Goal: Information Seeking & Learning: Learn about a topic

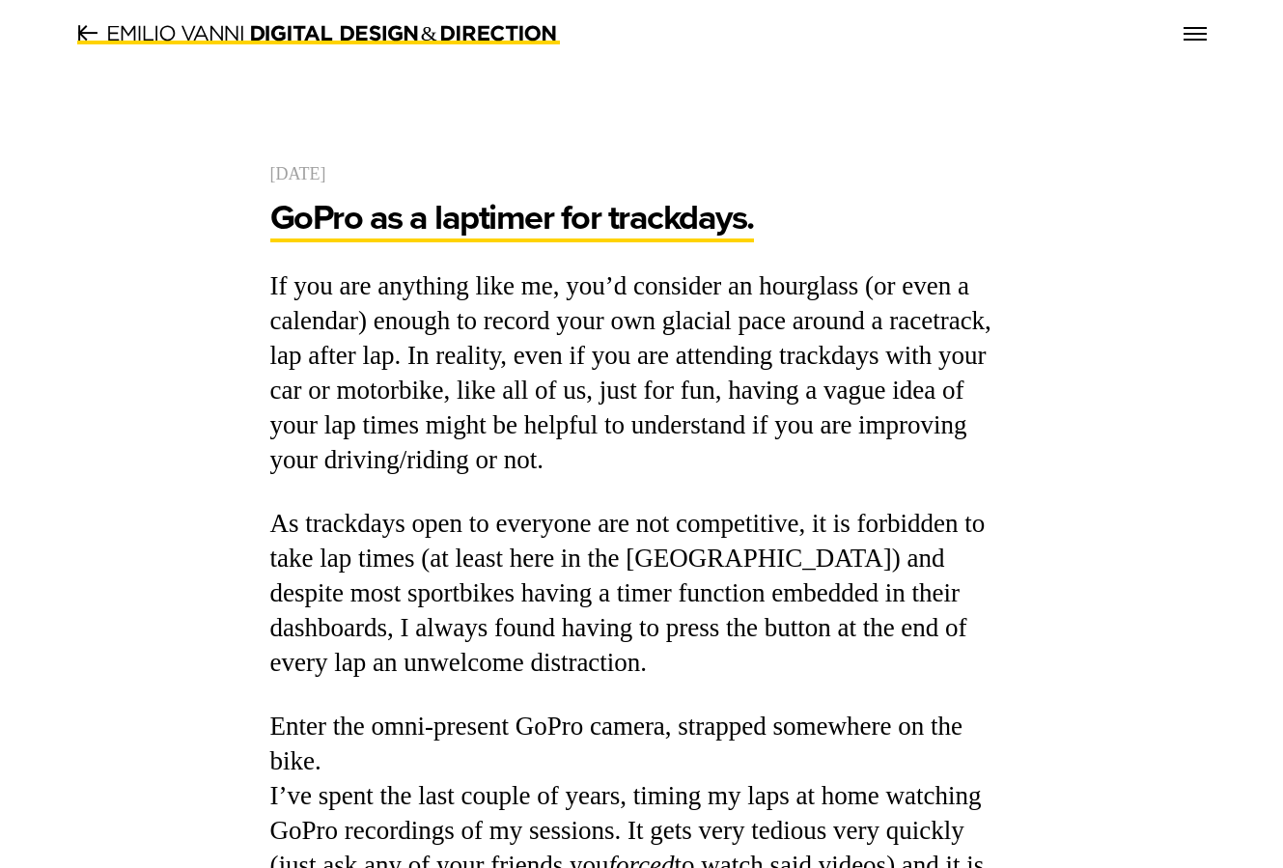
drag, startPoint x: 631, startPoint y: 328, endPoint x: 633, endPoint y: 312, distance: 16.5
click at [631, 327] on p "If you are any­thing like me, you’d con­sid­er an hour­glass (or even a cal­en­…" at bounding box center [641, 373] width 743 height 208
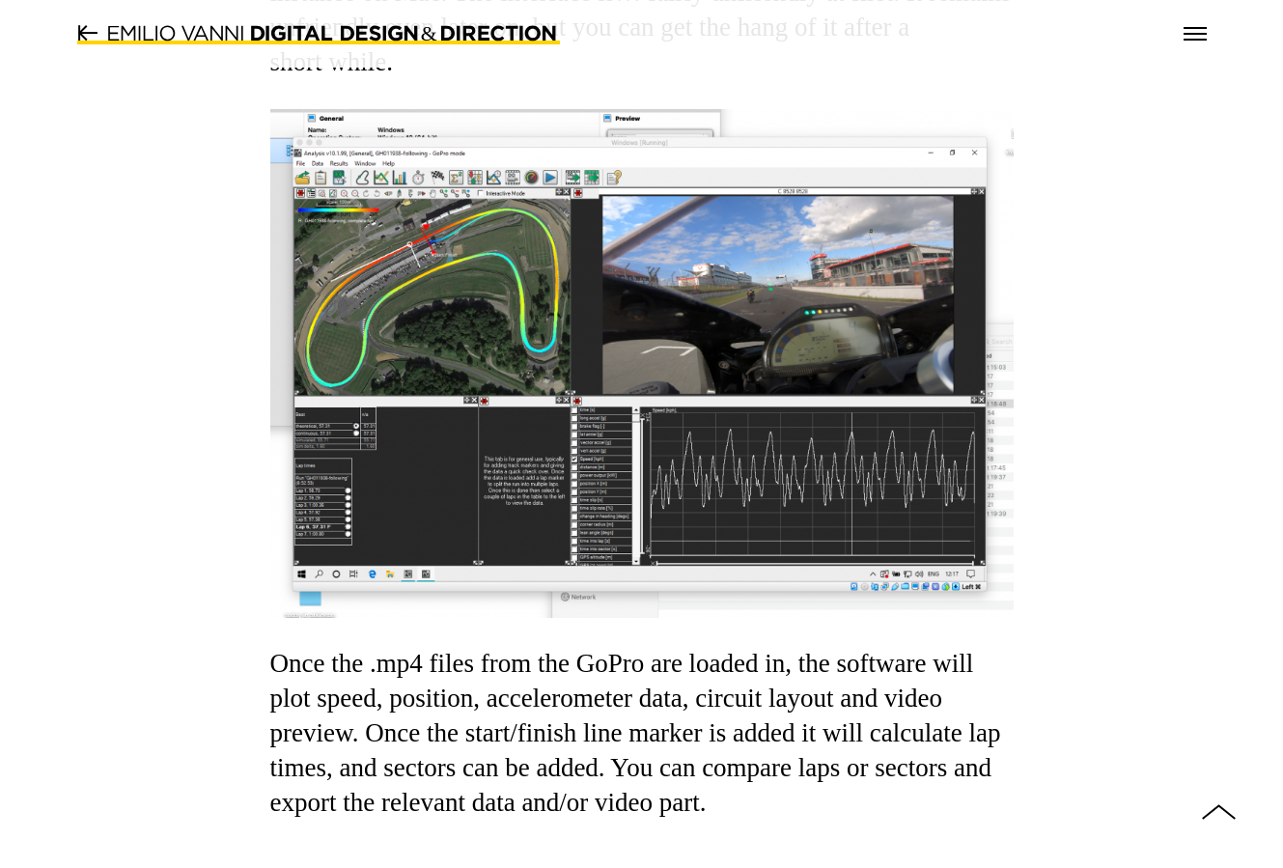
scroll to position [1255, 0]
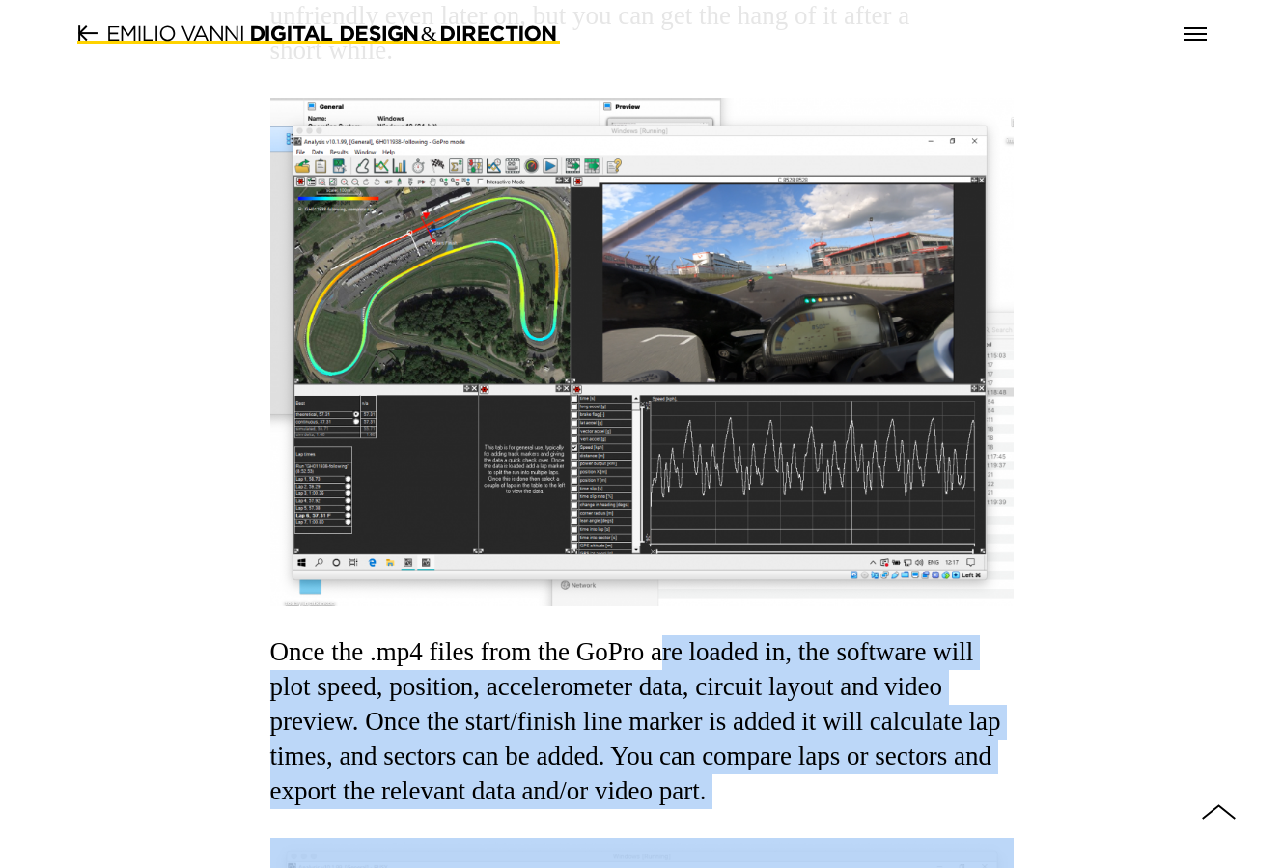
drag, startPoint x: 666, startPoint y: 652, endPoint x: 722, endPoint y: 813, distance: 169.7
click at [722, 817] on div "If you are any­thing like me, you’d con­sid­er an hour­glass (or even a cal­en­…" at bounding box center [641, 392] width 743 height 2755
click at [722, 812] on div "If you are any­thing like me, you’d con­sid­er an hour­glass (or even a cal­en­…" at bounding box center [641, 392] width 743 height 2755
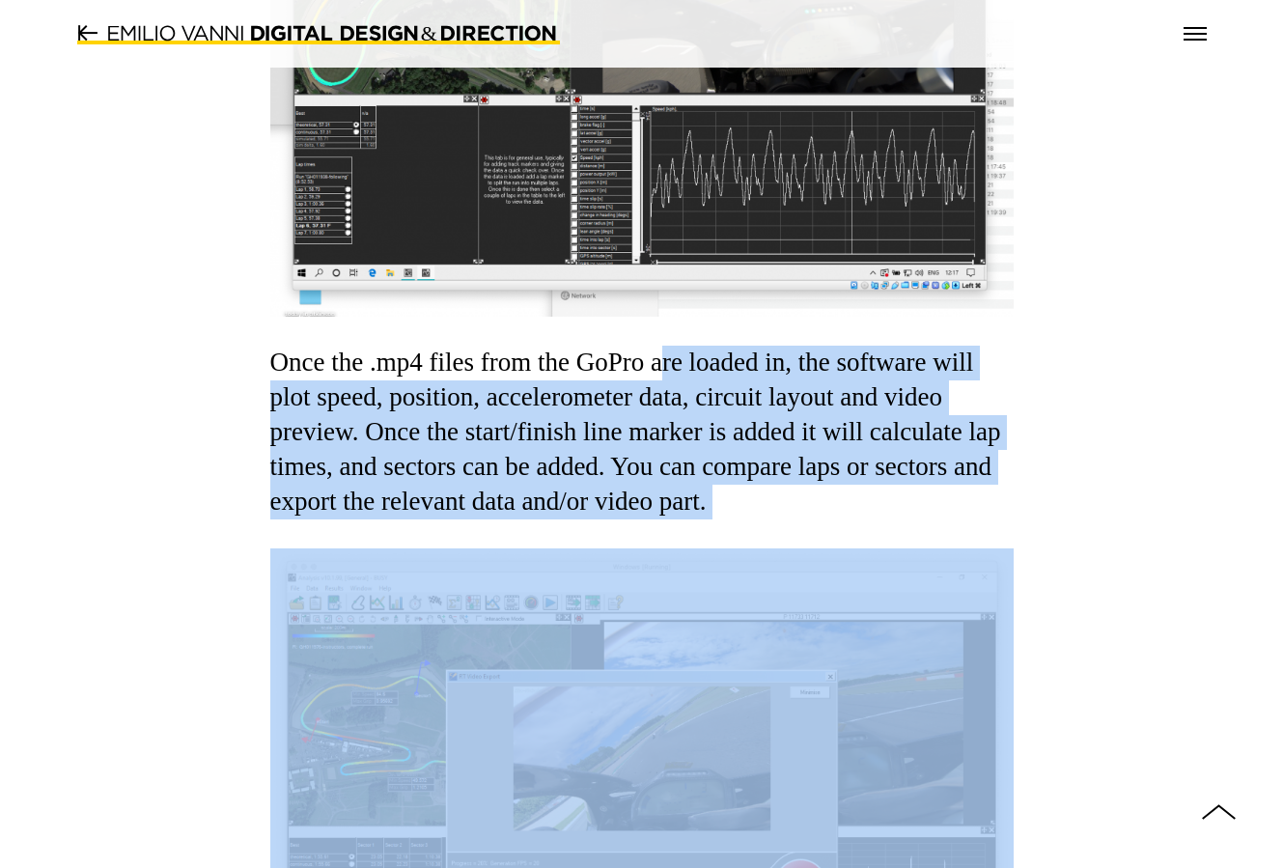
click at [562, 532] on div "If you are any­thing like me, you’d con­sid­er an hour­glass (or even a cal­en­…" at bounding box center [641, 102] width 743 height 2755
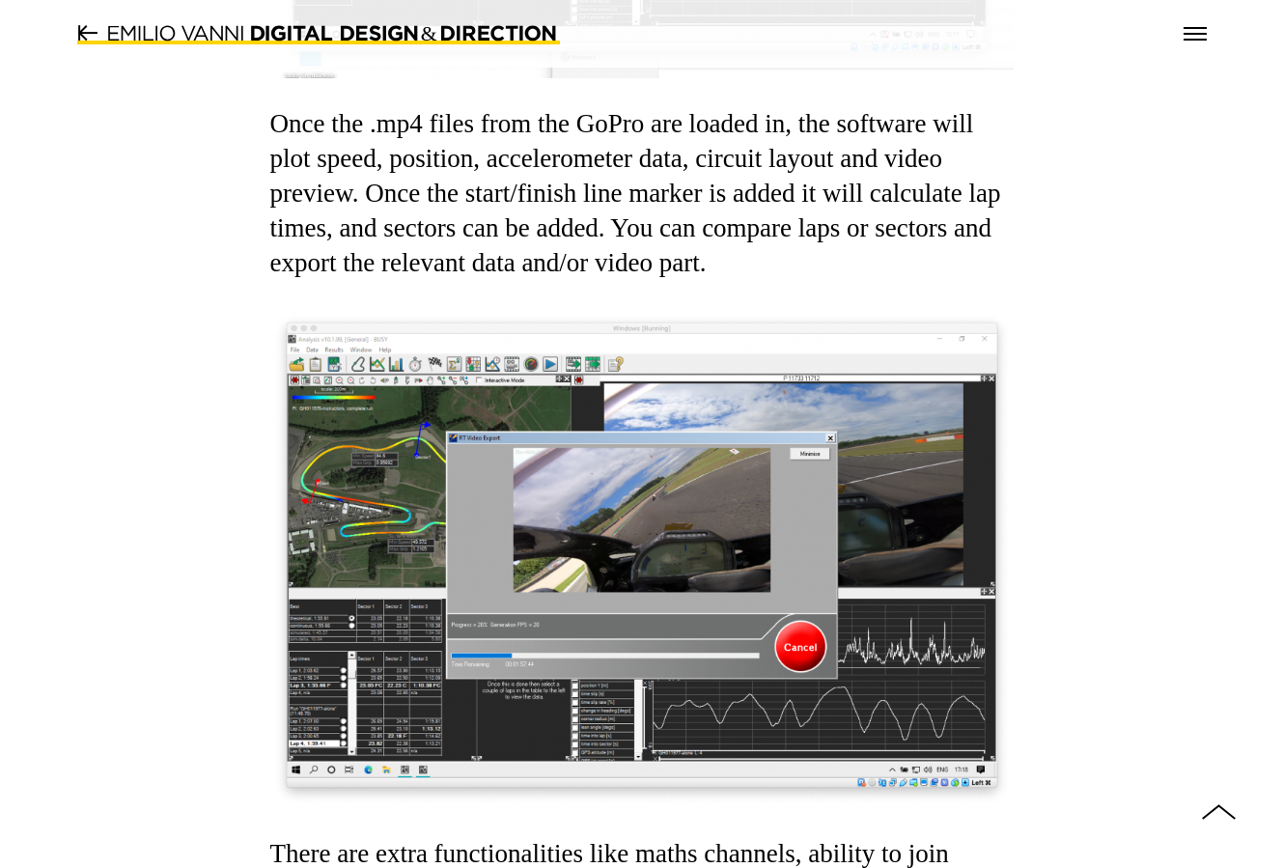
scroll to position [1737, 0]
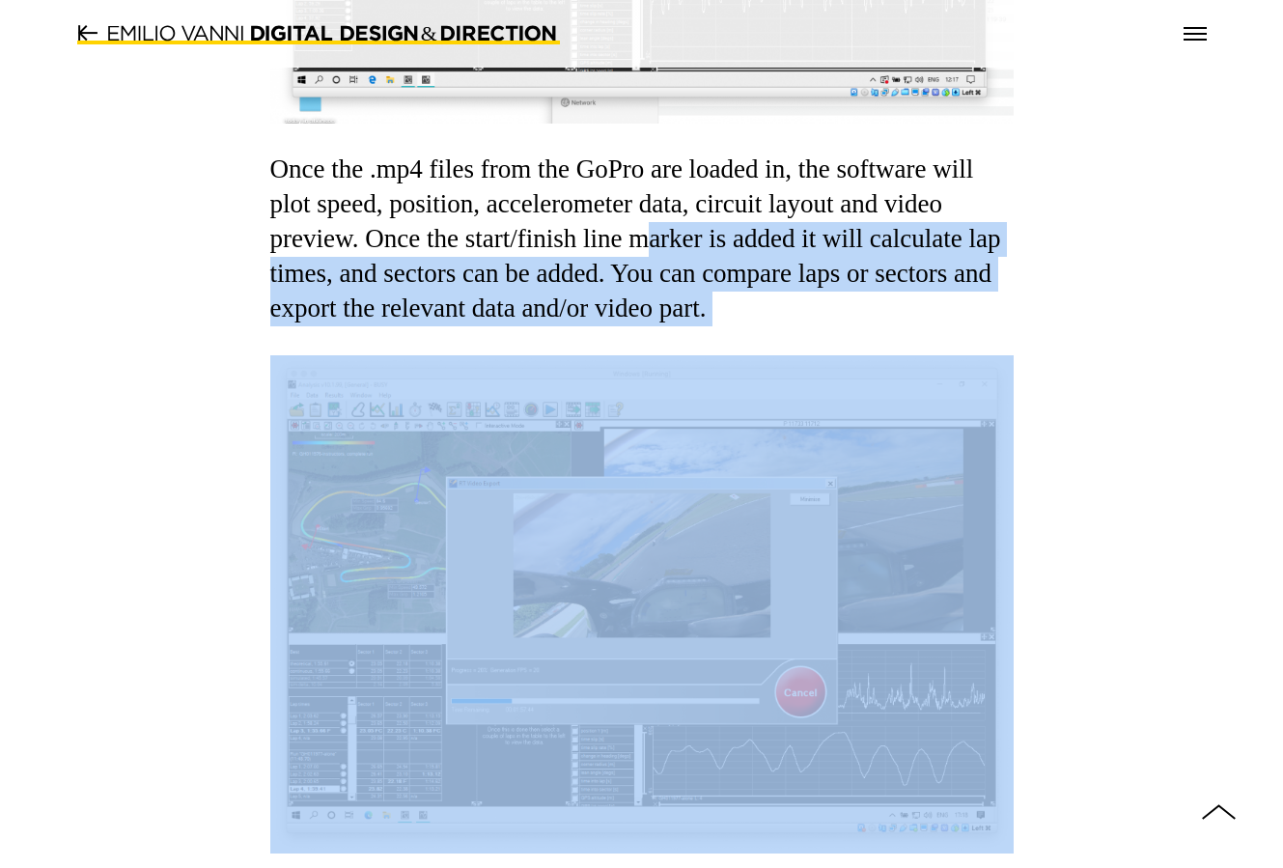
drag, startPoint x: 646, startPoint y: 249, endPoint x: 654, endPoint y: 333, distance: 84.4
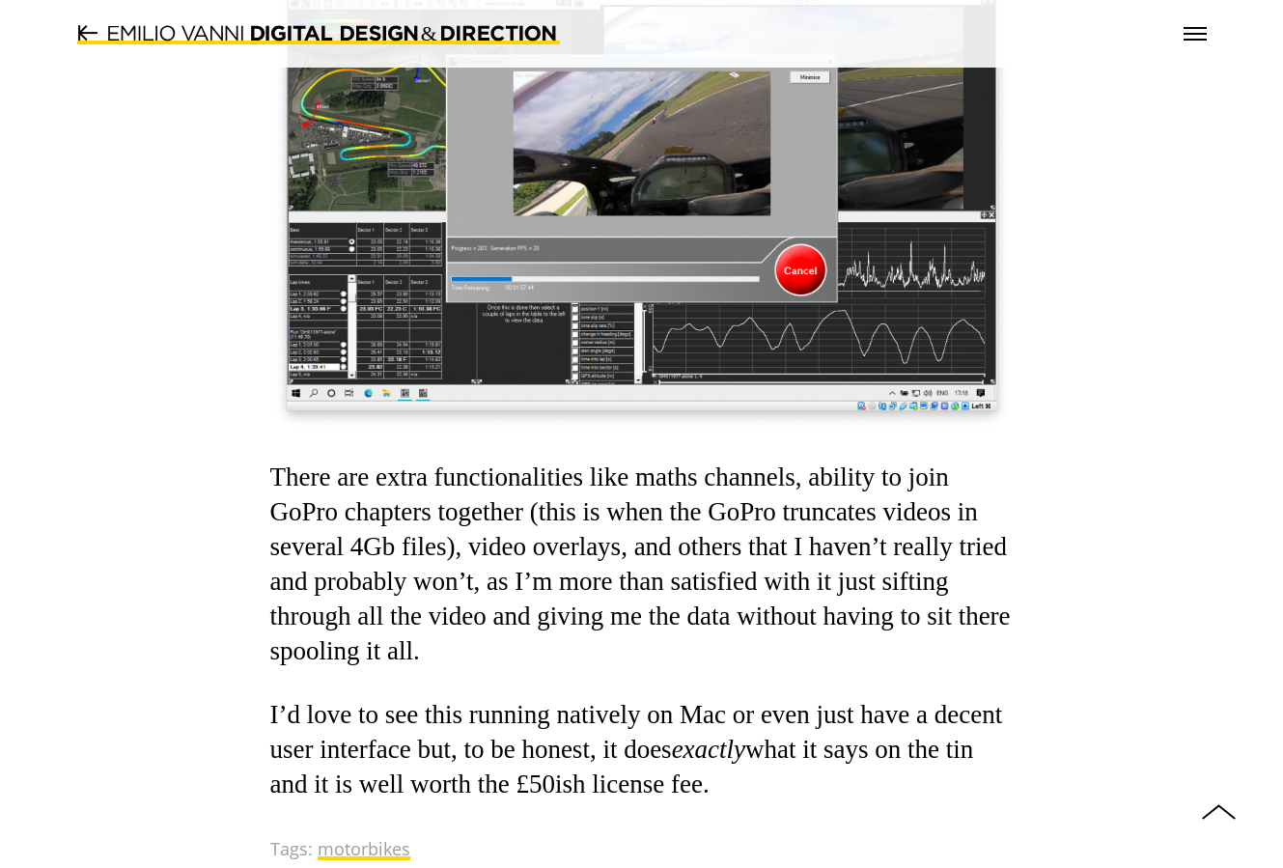
scroll to position [2316, 0]
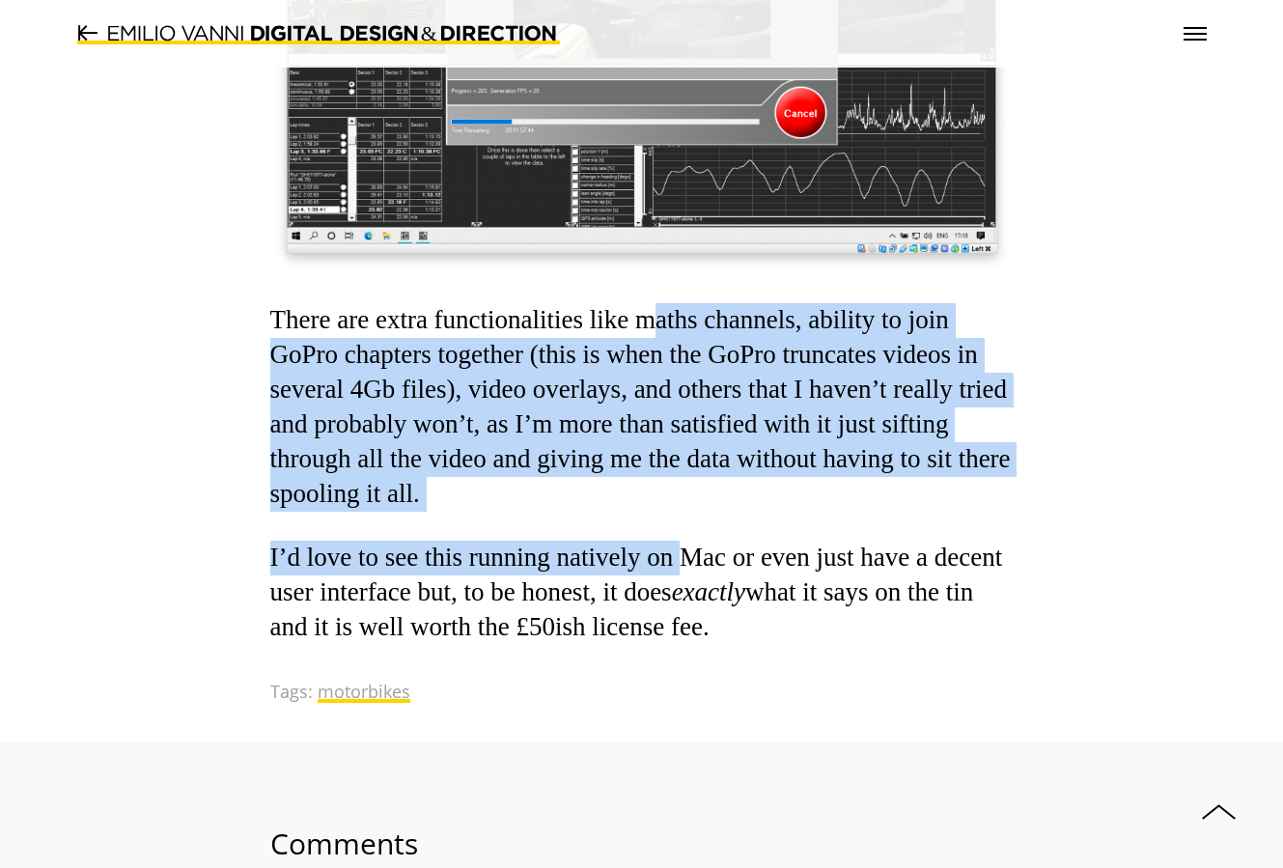
drag, startPoint x: 658, startPoint y: 326, endPoint x: 690, endPoint y: 519, distance: 195.6
click at [684, 484] on p "There are extra func­tion­al­i­ties like maths chan­nels, abil­i­ty to join GoP…" at bounding box center [641, 407] width 743 height 208
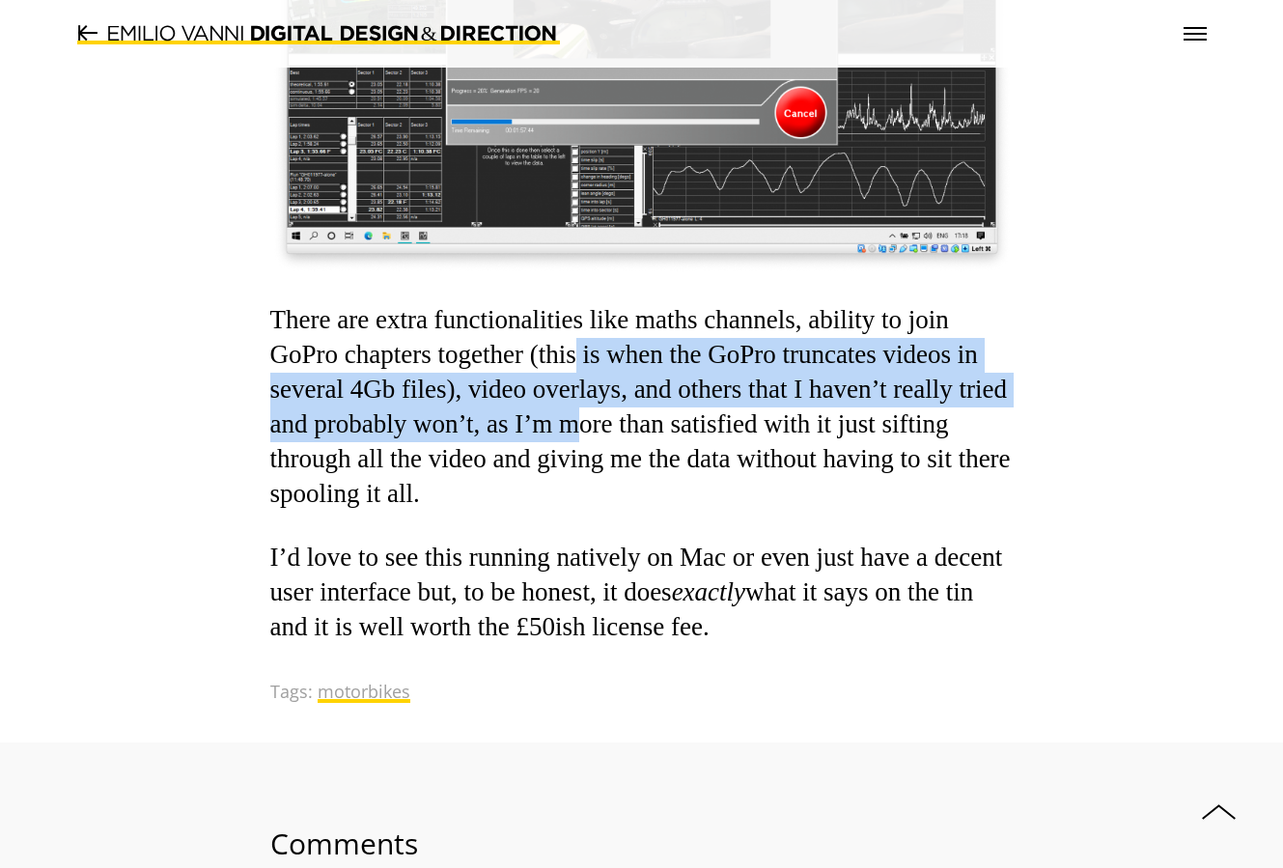
drag, startPoint x: 578, startPoint y: 349, endPoint x: 585, endPoint y: 417, distance: 67.9
click at [585, 417] on p "There are extra func­tion­al­i­ties like maths chan­nels, abil­i­ty to join GoP…" at bounding box center [641, 407] width 743 height 208
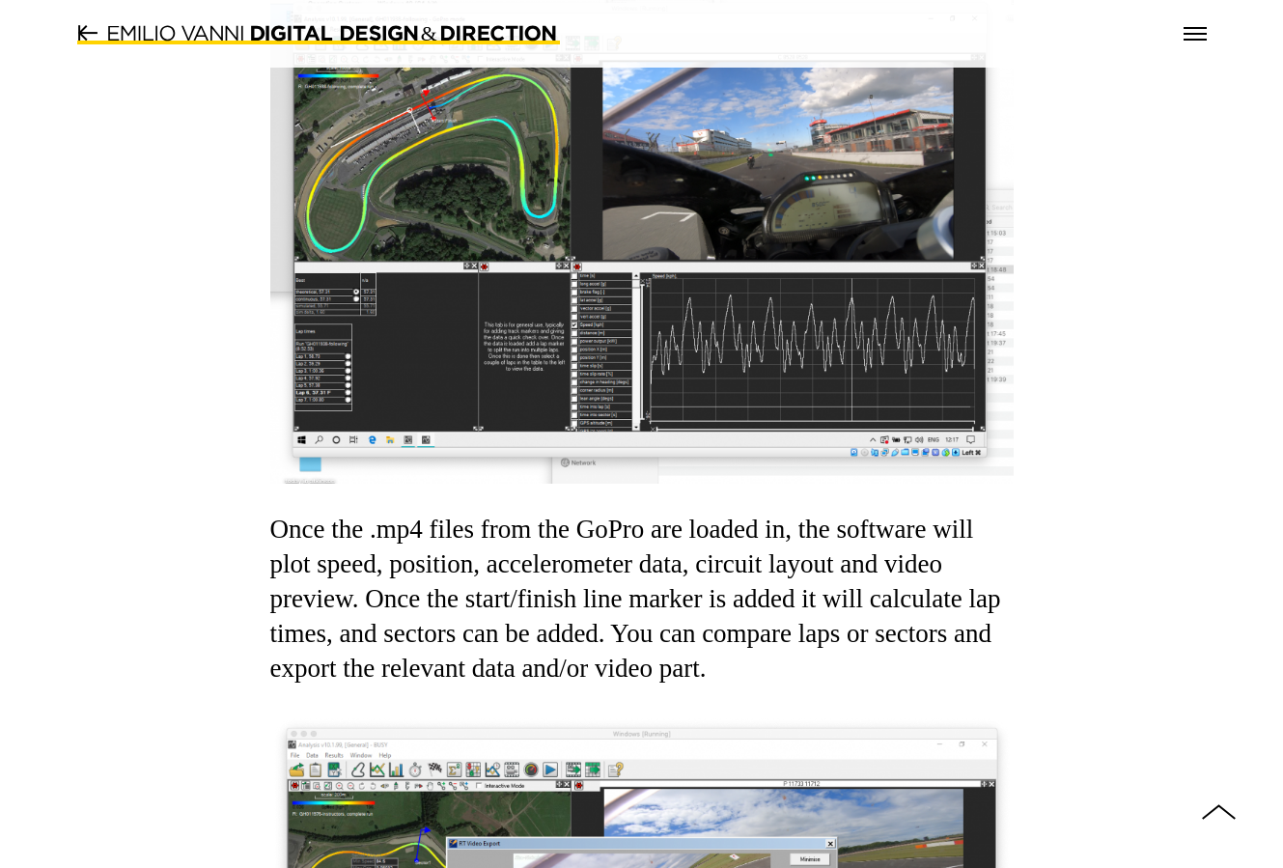
scroll to position [1448, 0]
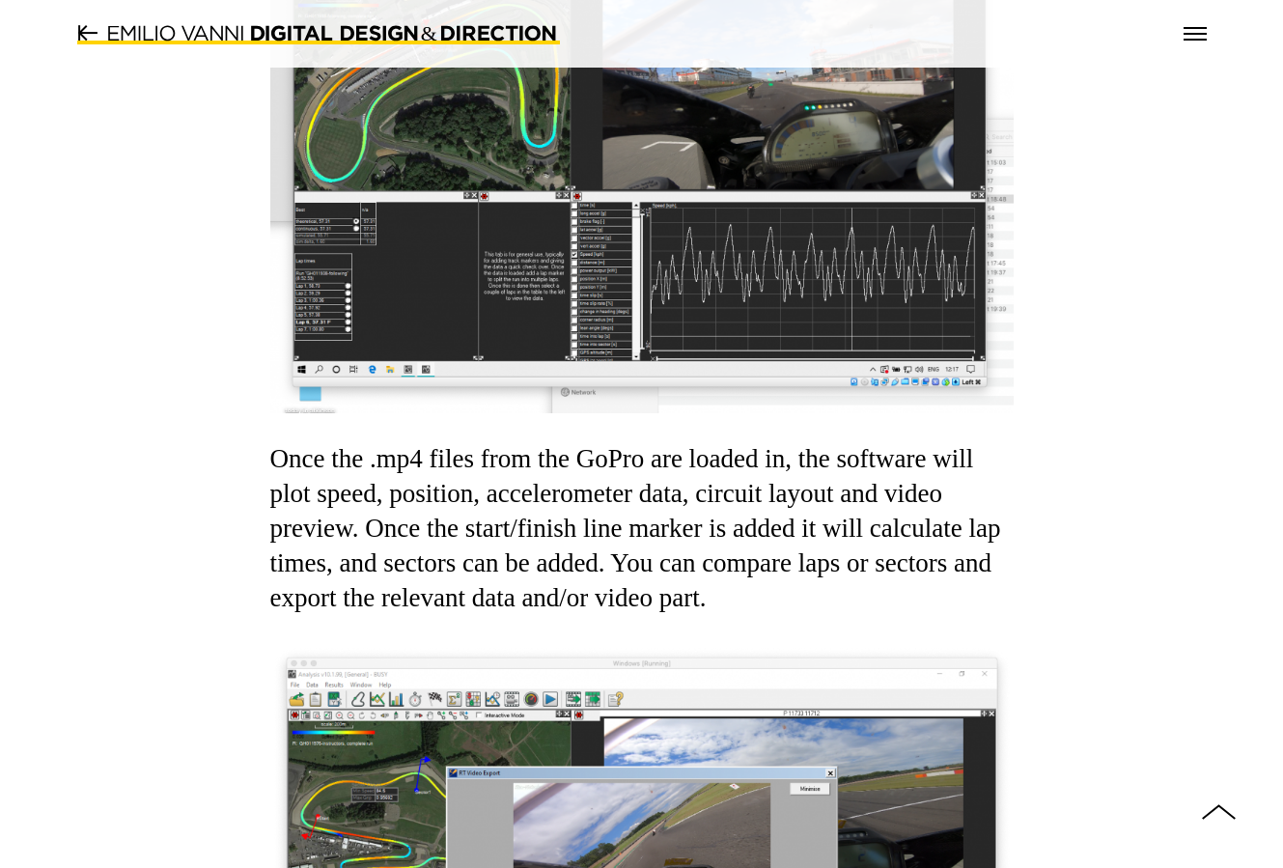
click at [579, 288] on img at bounding box center [641, 158] width 743 height 509
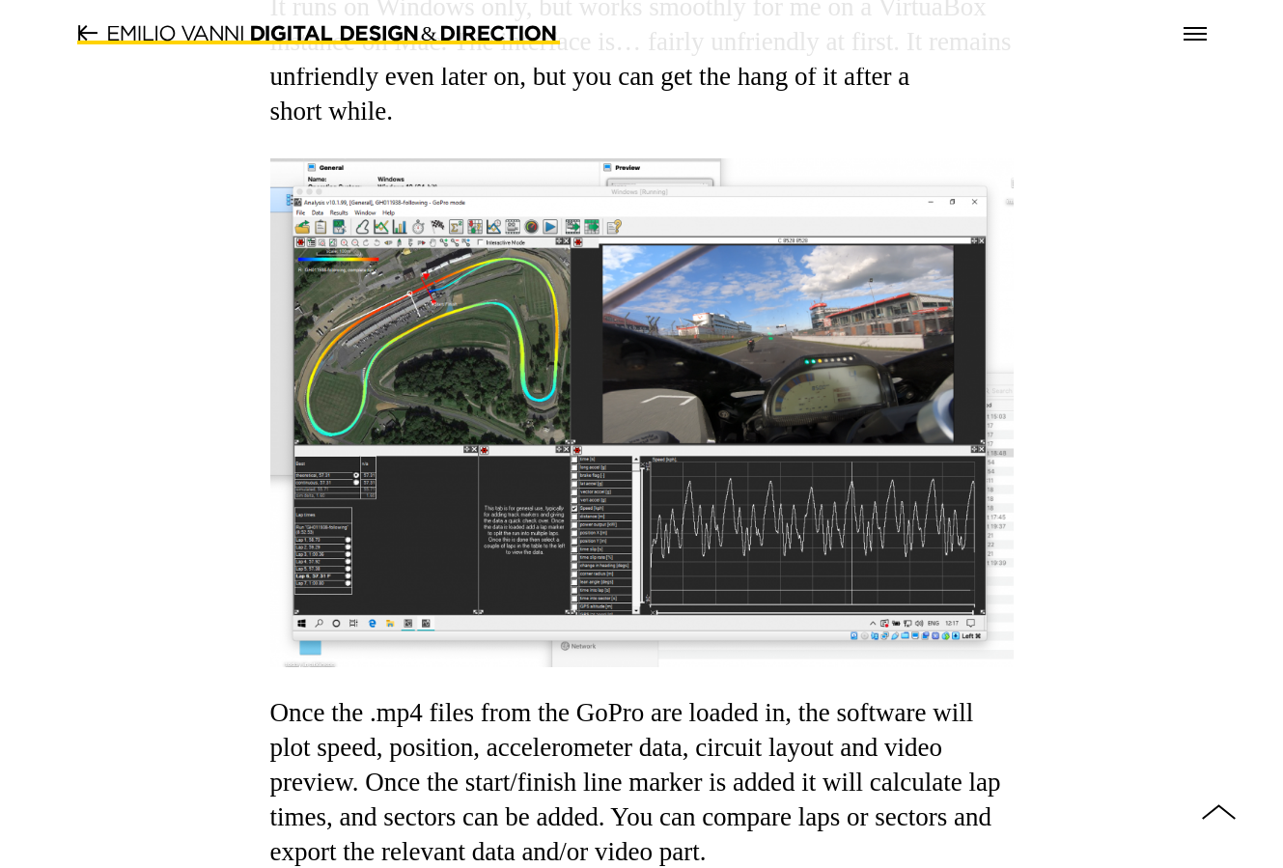
scroll to position [1158, 0]
